Goal: Information Seeking & Learning: Learn about a topic

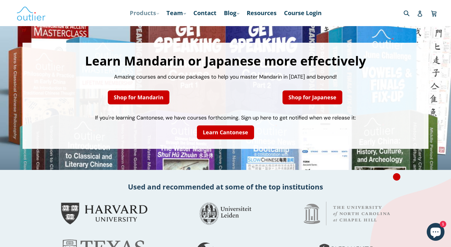
click at [152, 13] on link "Products .cls-1{fill:#231f20} expand" at bounding box center [144, 13] width 35 height 11
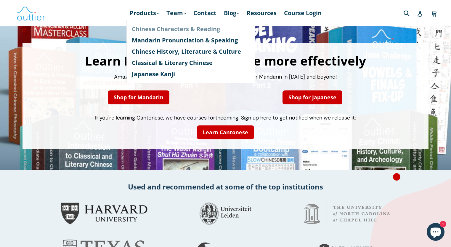
click at [152, 28] on link "Chinese Characters & Reading" at bounding box center [191, 28] width 118 height 11
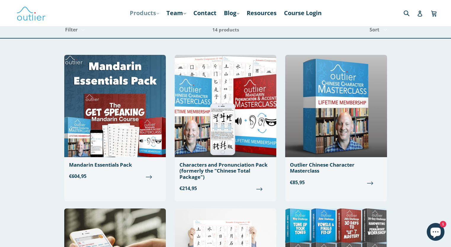
click at [150, 13] on link "Products .cls-1{fill:#231f20} expand" at bounding box center [144, 13] width 35 height 11
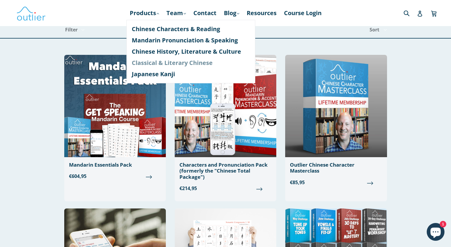
click at [156, 65] on link "Classical & Literary Chinese" at bounding box center [191, 62] width 118 height 11
